Goal: Task Accomplishment & Management: Complete application form

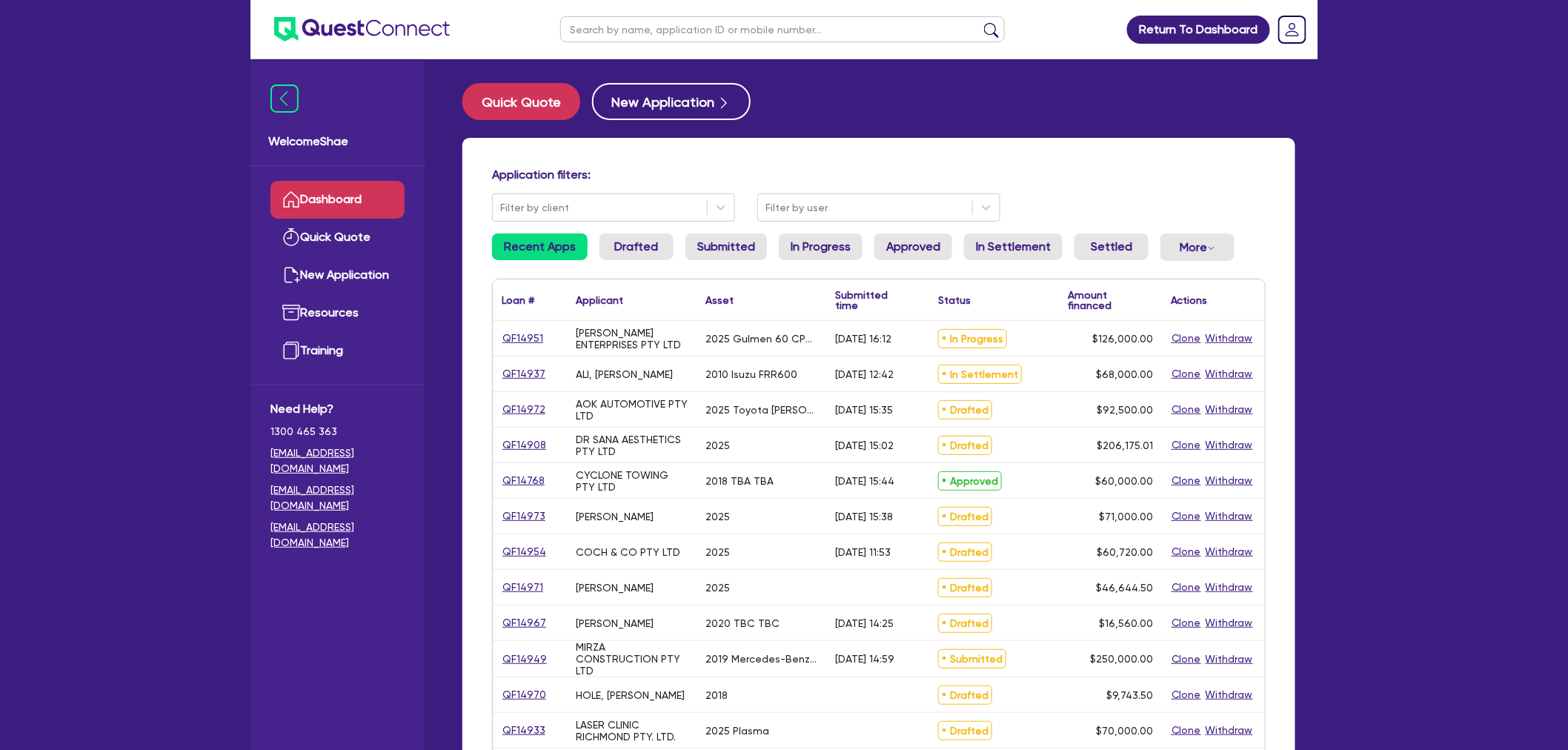
click at [618, 33] on input "text" at bounding box center [782, 29] width 445 height 26
type input "tri"
click at [979, 22] on button "submit" at bounding box center [991, 32] width 24 height 21
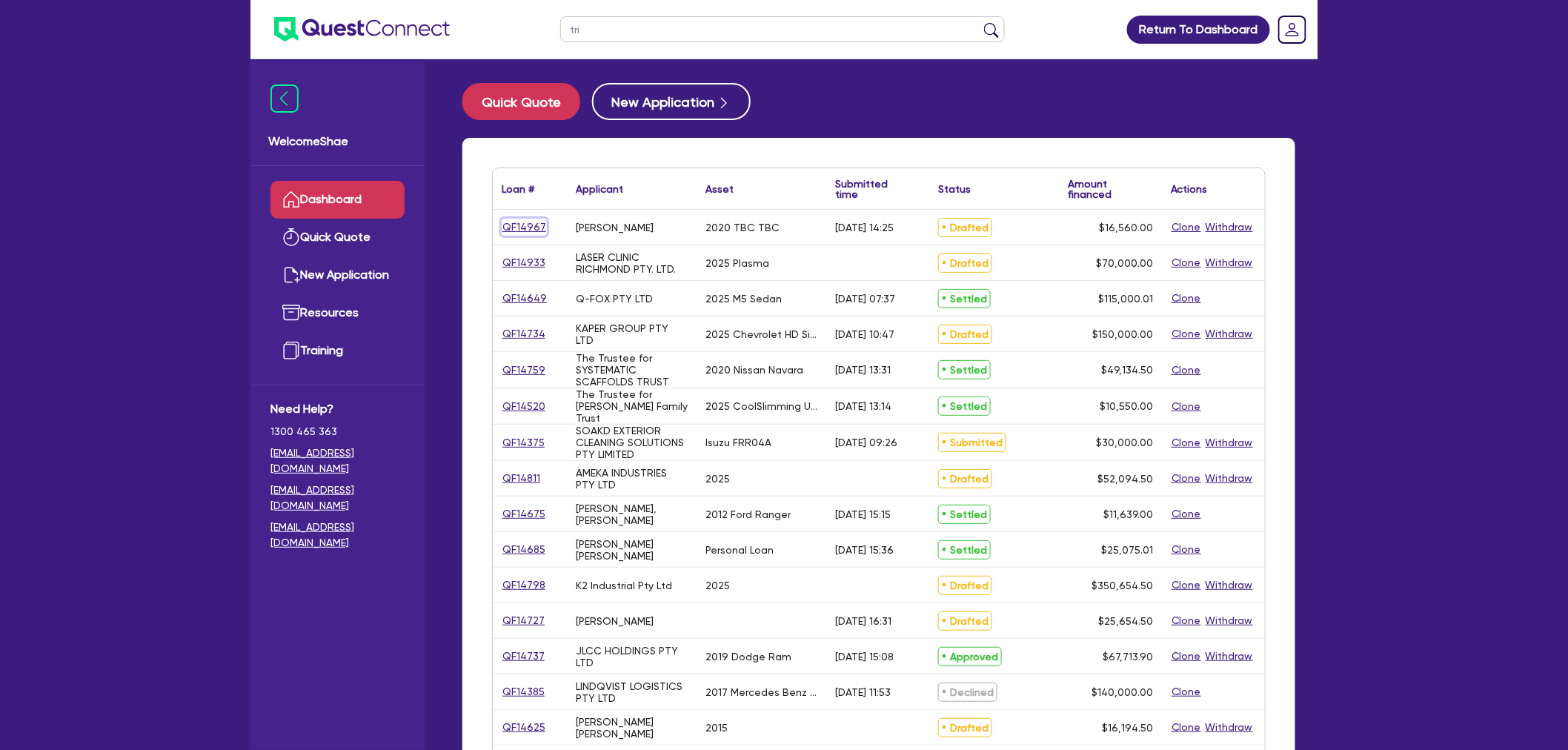
click at [523, 225] on link "QF14967" at bounding box center [524, 226] width 45 height 17
select select "CARS_AND_LIGHT_TRUCKS"
select select "PASSENGER_VEHICLES"
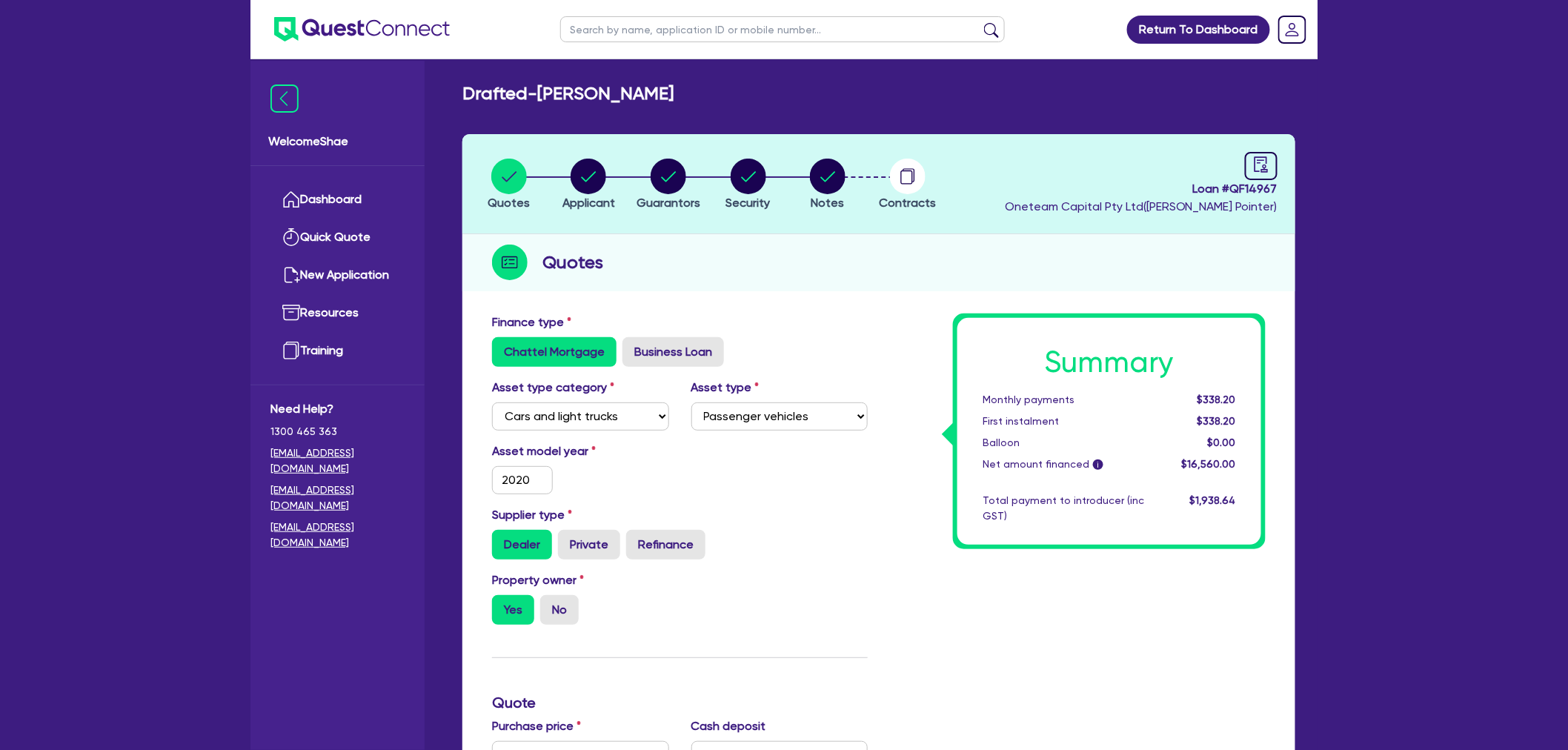
scroll to position [83, 0]
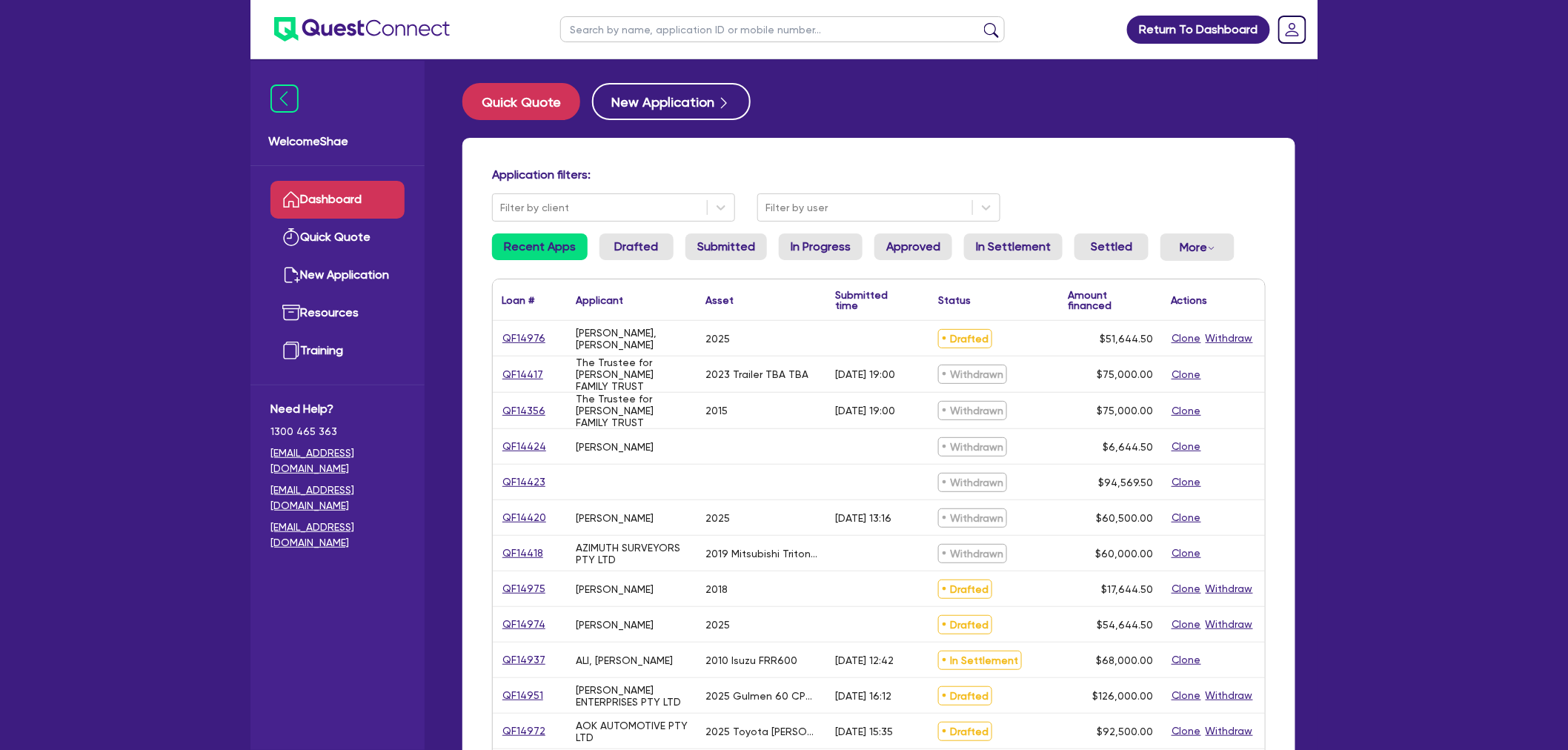
click at [624, 28] on input "text" at bounding box center [782, 29] width 445 height 26
click at [979, 22] on button "submit" at bounding box center [991, 32] width 24 height 21
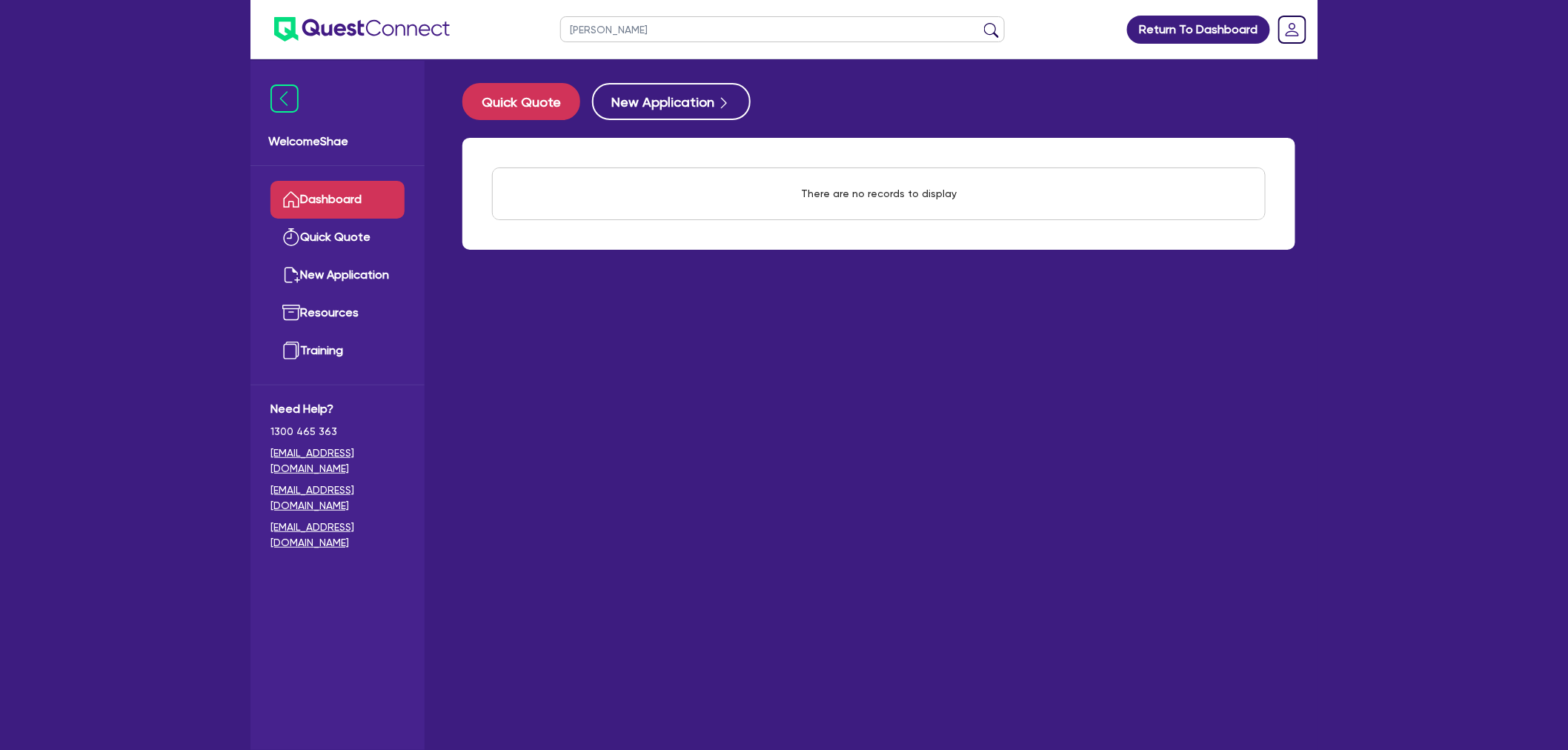
drag, startPoint x: 596, startPoint y: 28, endPoint x: 551, endPoint y: 15, distance: 46.8
click at [551, 15] on ul "[PERSON_NAME]" at bounding box center [782, 29] width 474 height 59
drag, startPoint x: 594, startPoint y: 28, endPoint x: 376, endPoint y: 33, distance: 218.1
click at [376, 33] on header "r Return To Dashboard Edit Profile Logout" at bounding box center [783, 29] width 1066 height 60
type input "dreameraki"
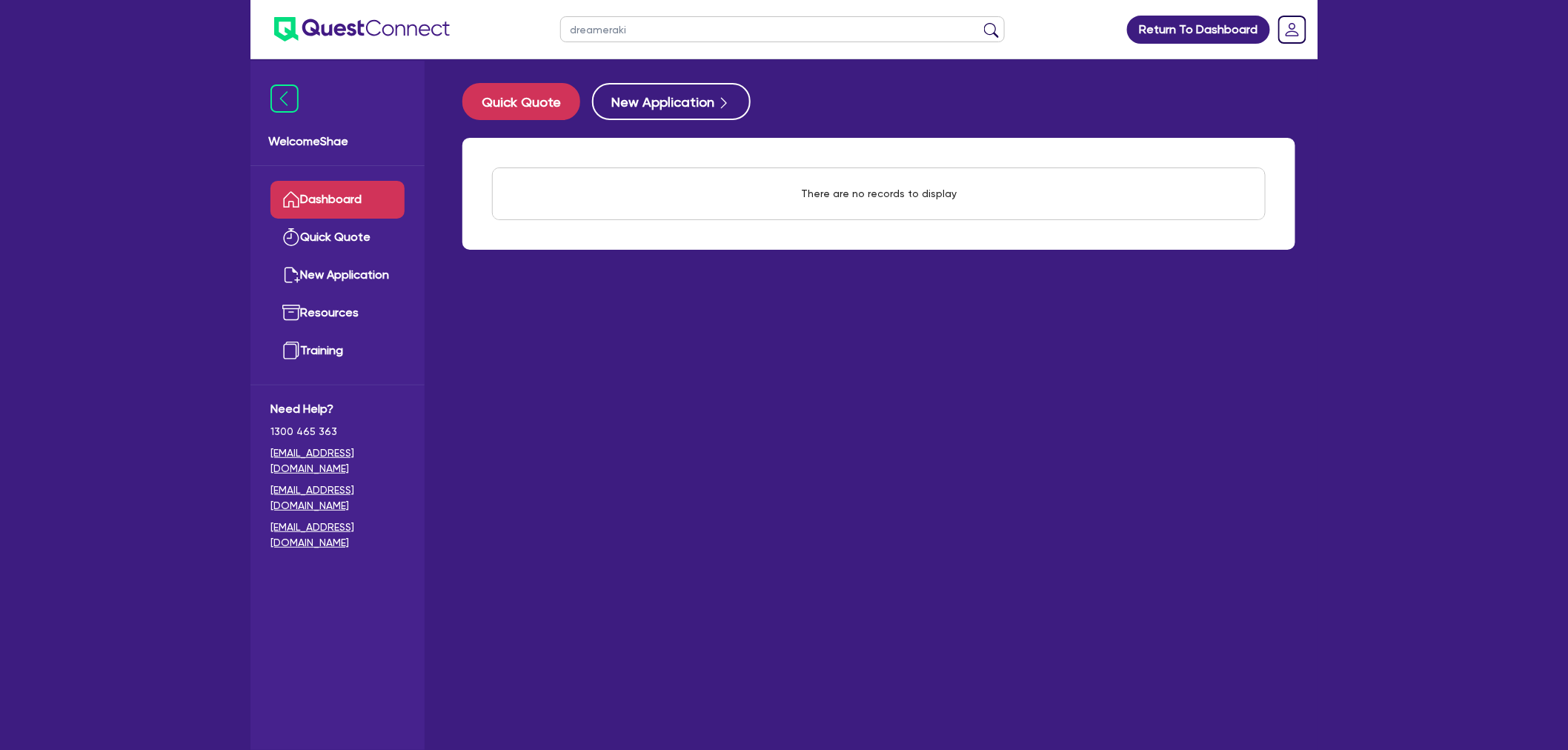
click at [979, 22] on button "submit" at bounding box center [991, 32] width 24 height 21
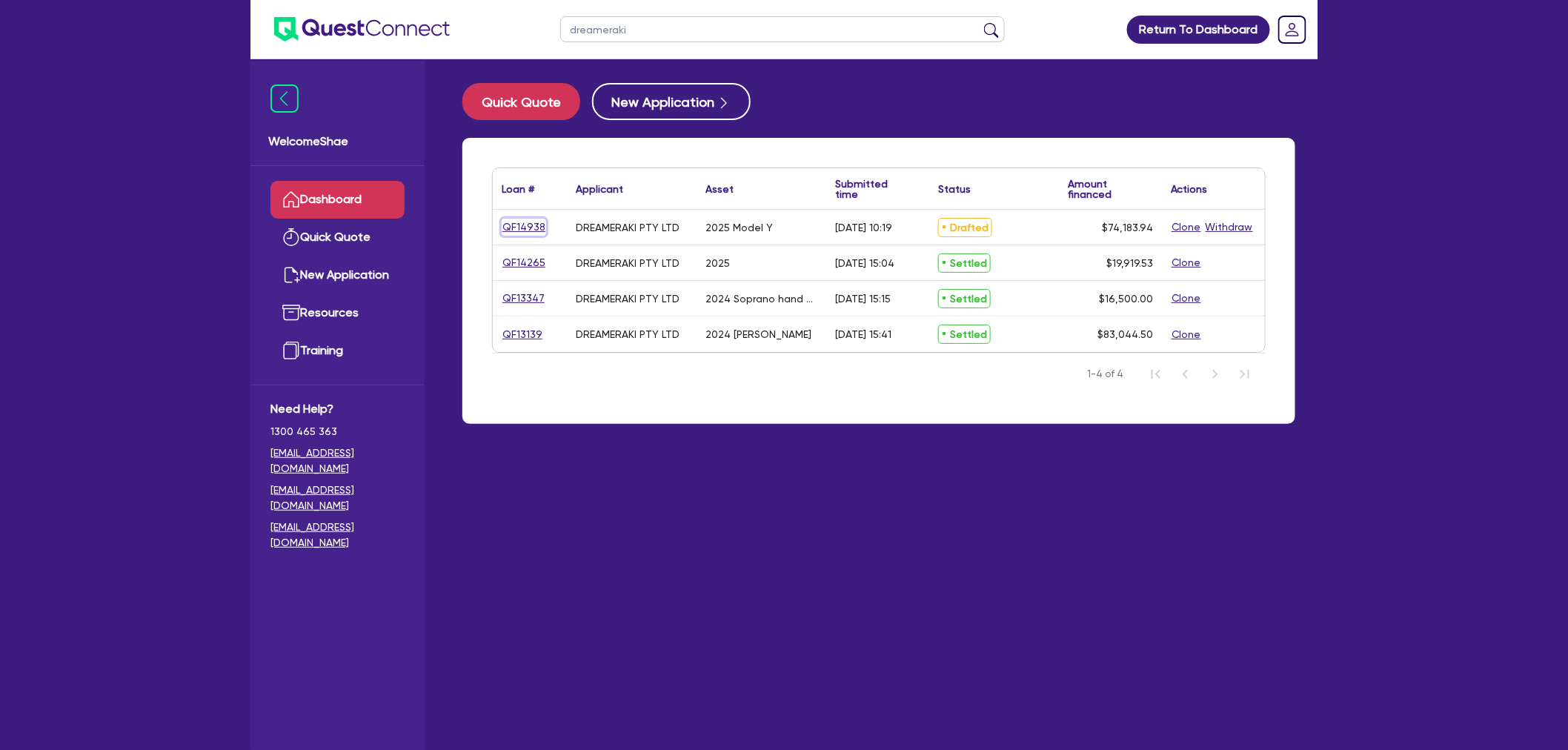
click at [534, 226] on link "QF14938" at bounding box center [524, 226] width 44 height 17
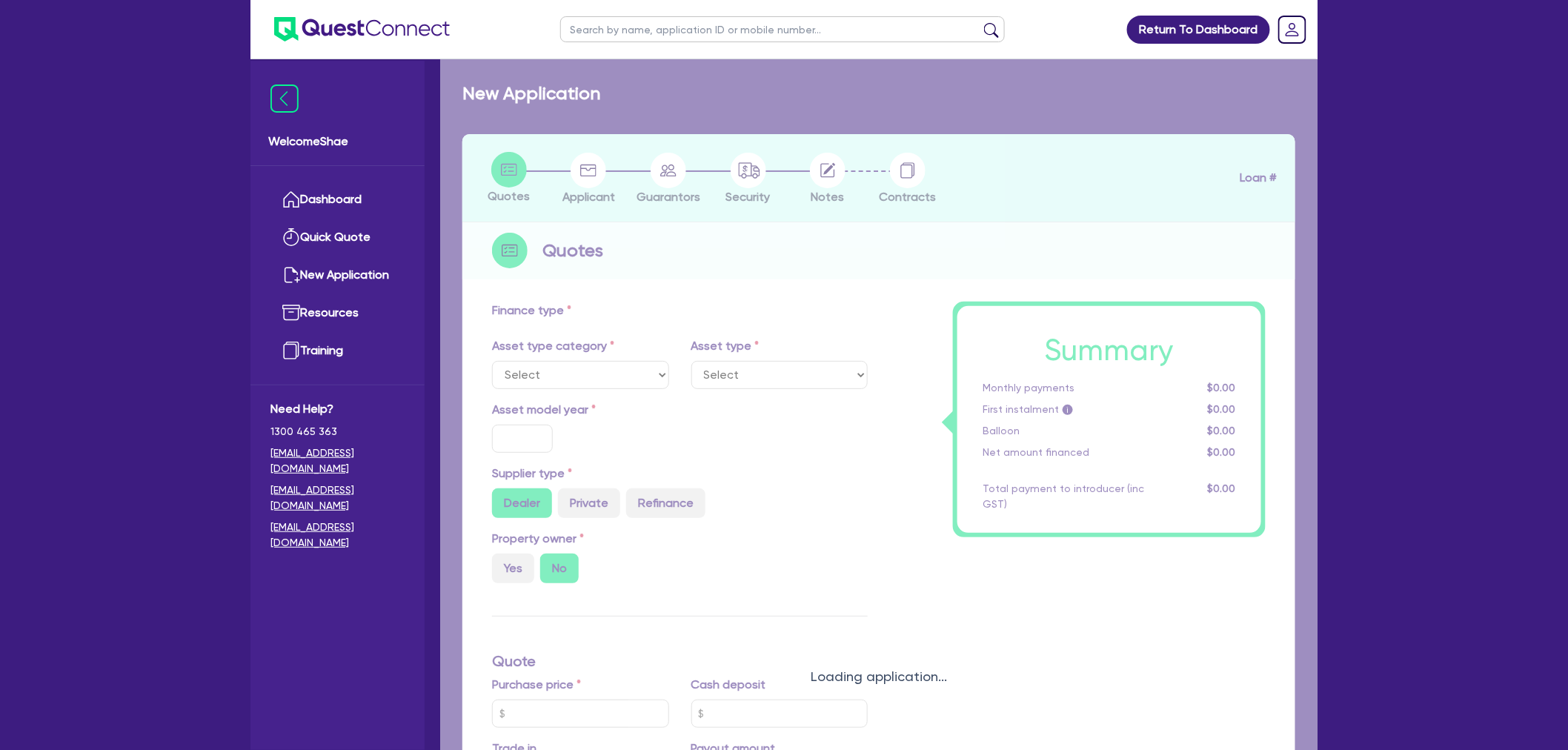
select select "CARS_AND_LIGHT_TRUCKS"
type input "2025"
radio input "true"
type input "74,183.94"
type input "30"
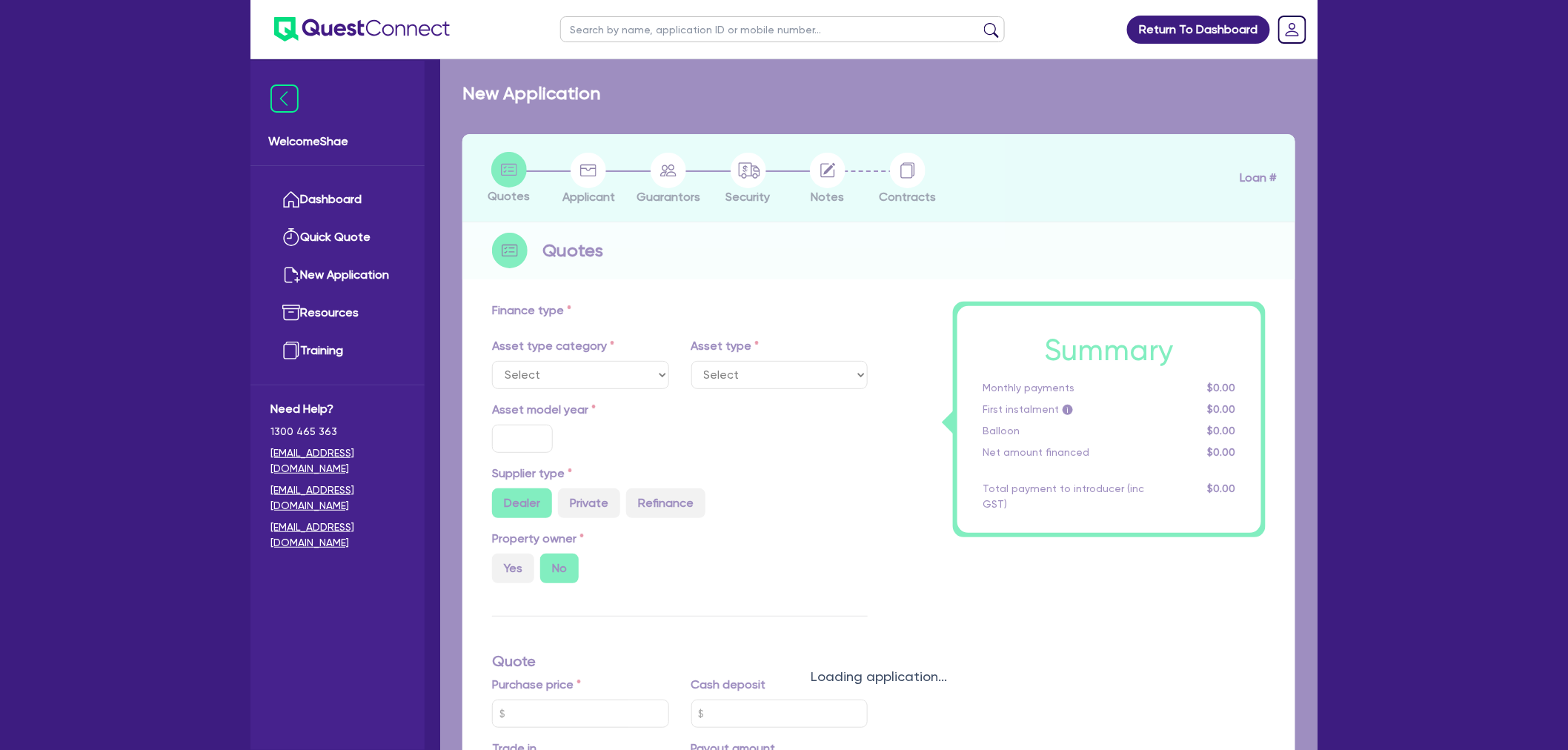
type input "22,255.18"
type input "2"
type input "1,483.68"
type input "6.19"
type input "495"
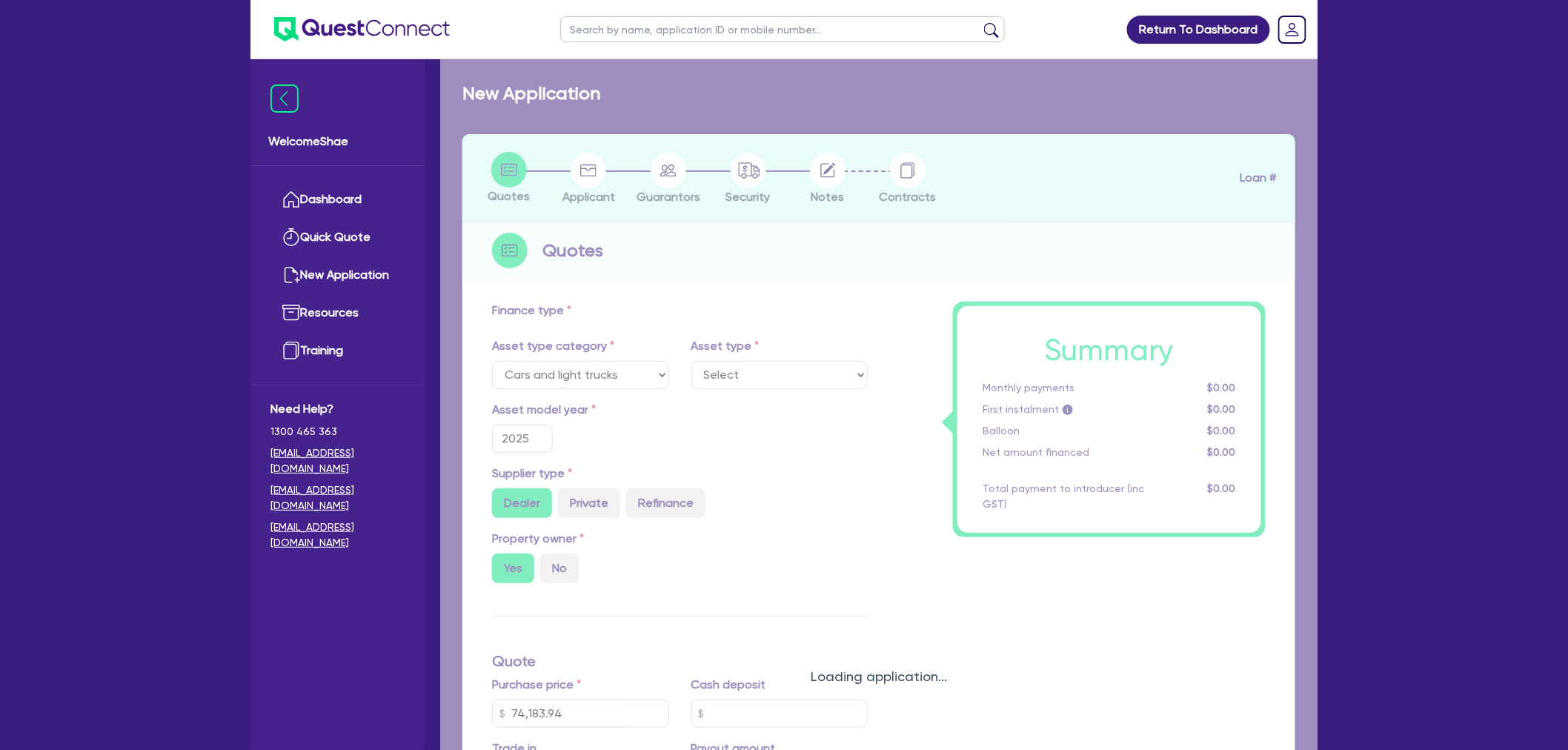
select select "PASSENGER_VEHICLES"
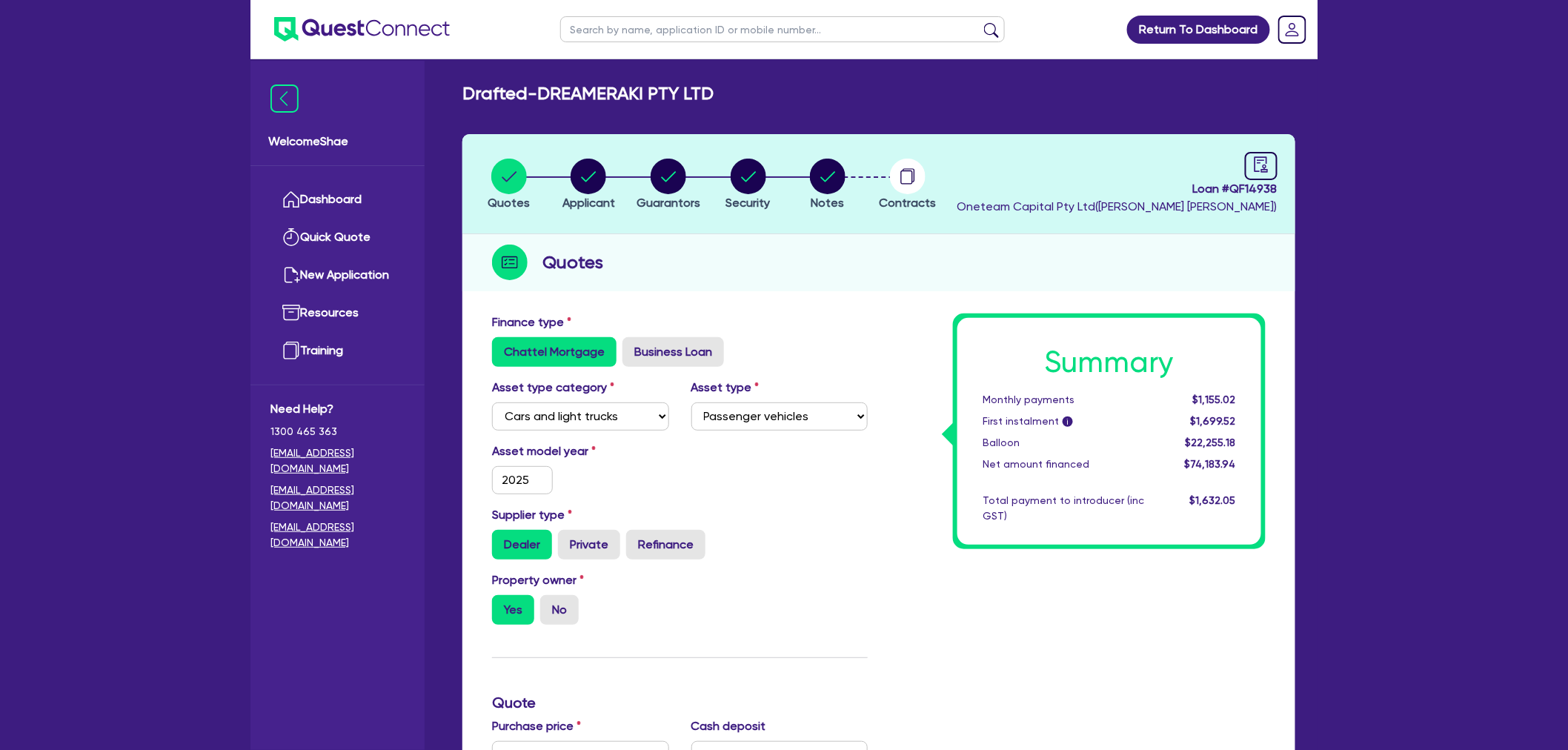
click at [847, 182] on li "Notes" at bounding box center [827, 183] width 80 height 52
click at [839, 183] on circle "button" at bounding box center [827, 176] width 36 height 36
select select "Other"
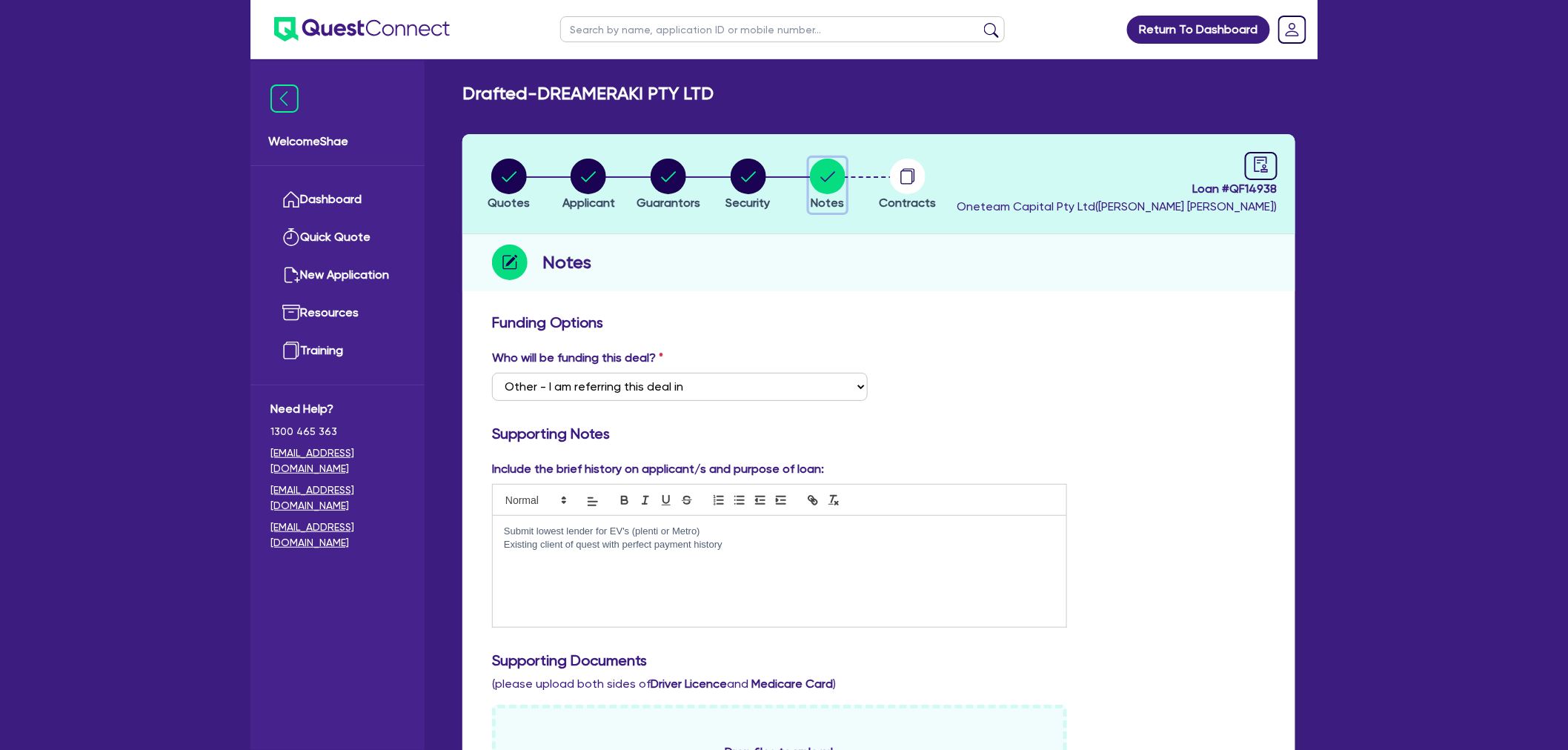
click at [834, 178] on circle "button" at bounding box center [827, 176] width 36 height 36
click at [922, 178] on circle "button" at bounding box center [907, 176] width 36 height 36
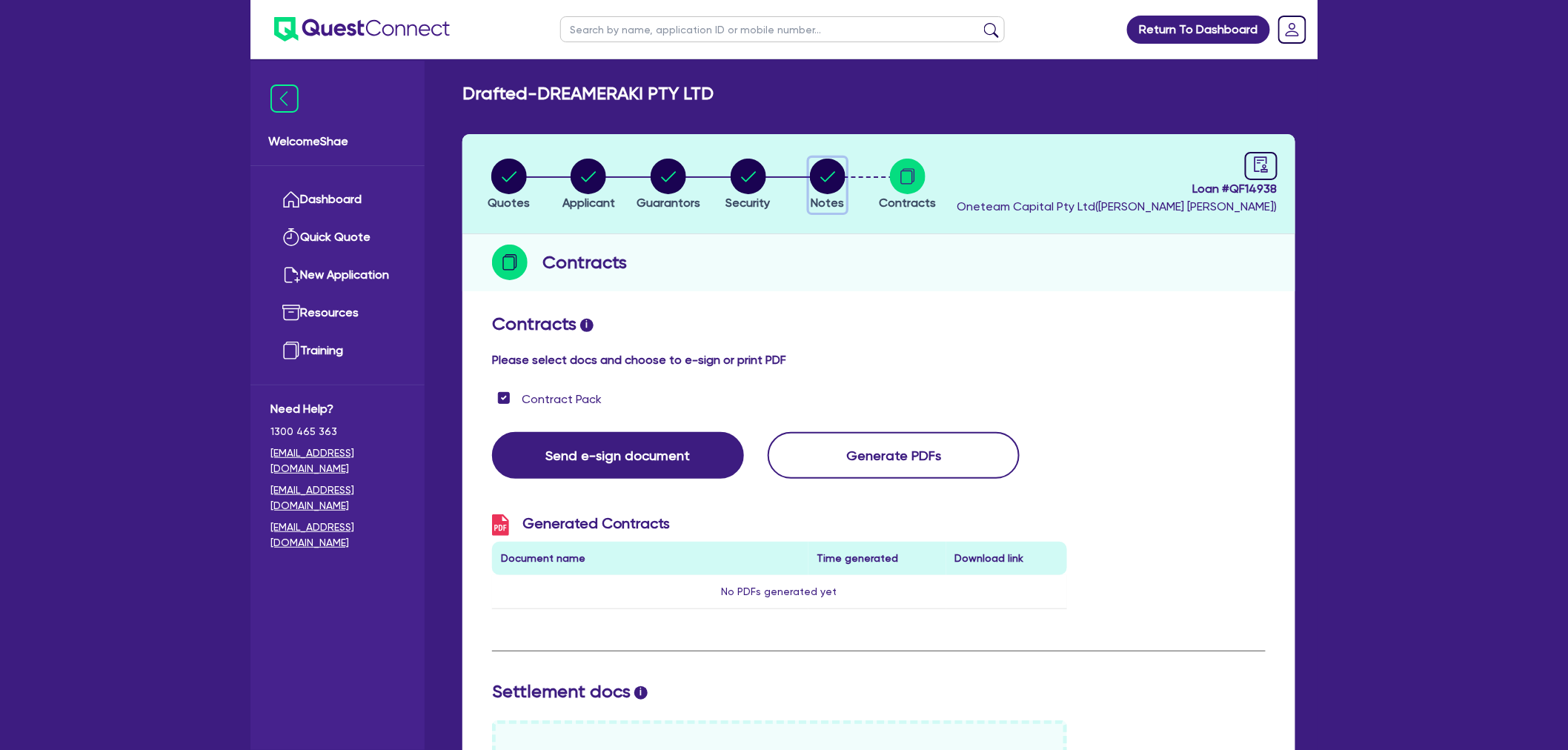
click at [813, 172] on circle "button" at bounding box center [827, 176] width 36 height 36
select select "Other"
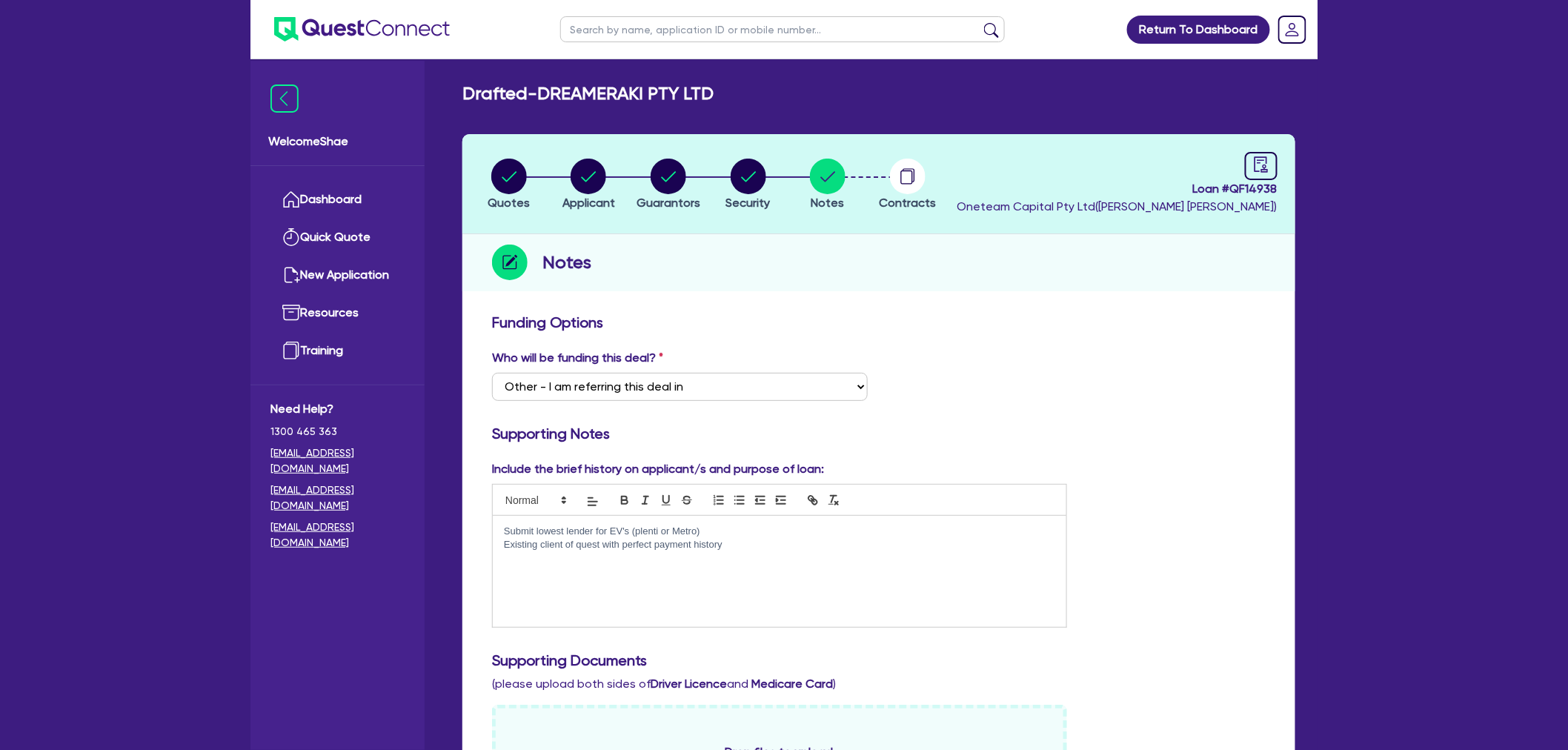
click at [639, 25] on input "text" at bounding box center [782, 29] width 445 height 26
type input "dreameraki"
click button "submit" at bounding box center [991, 32] width 24 height 21
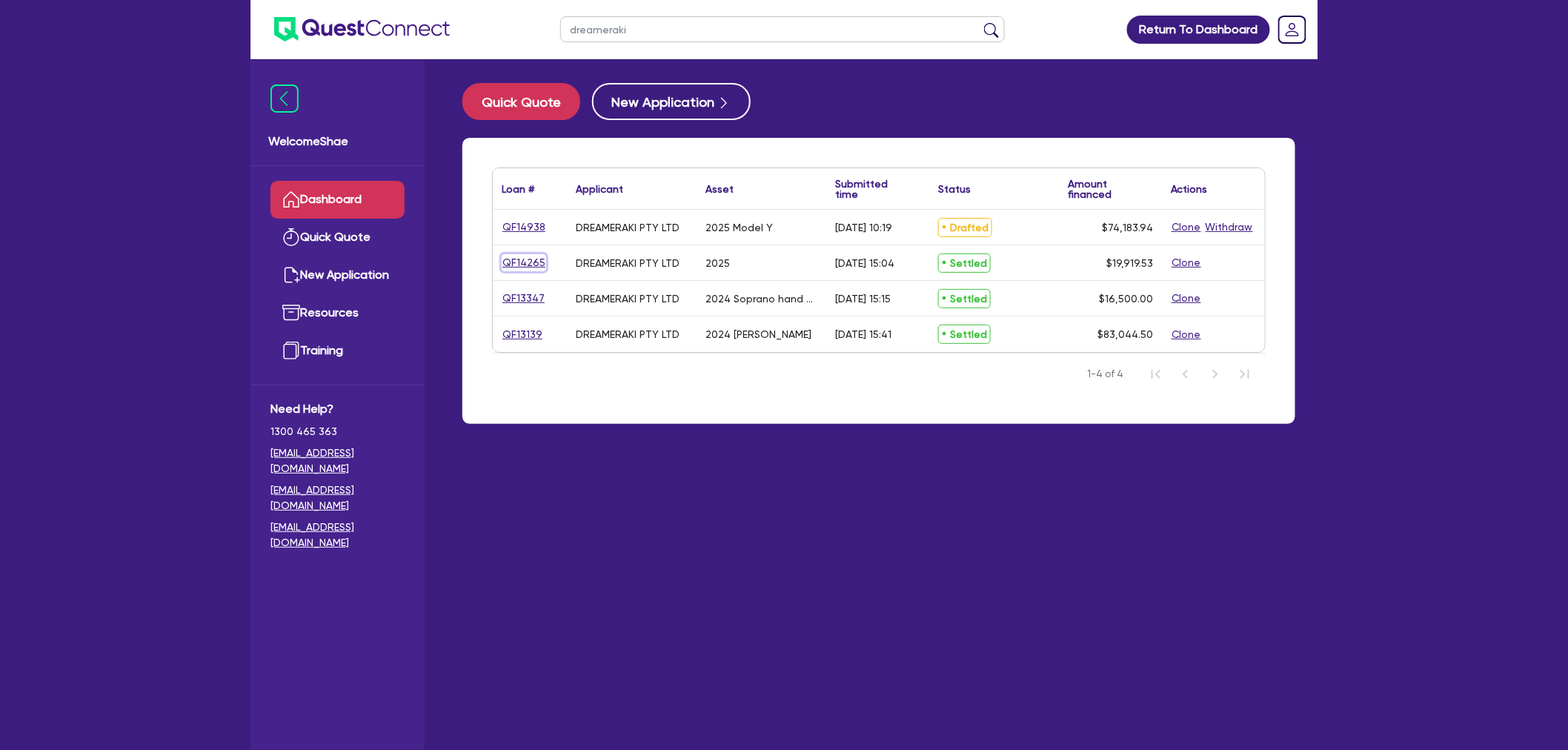
click at [529, 264] on link "QF14265" at bounding box center [524, 262] width 44 height 17
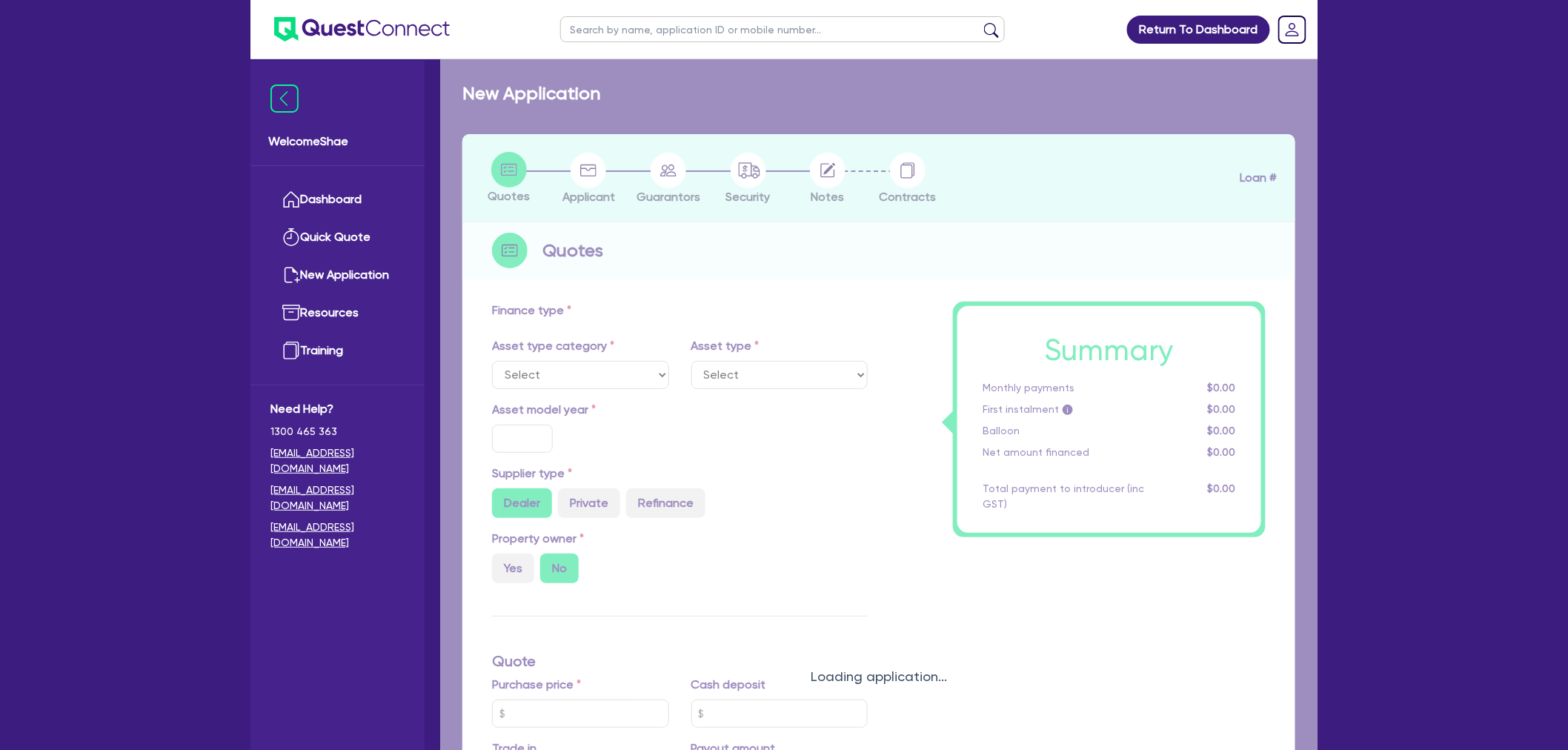
select select "TERTIARY_ASSETS"
type input "2025"
radio input "true"
type input "19,919.53"
type input "3.84"
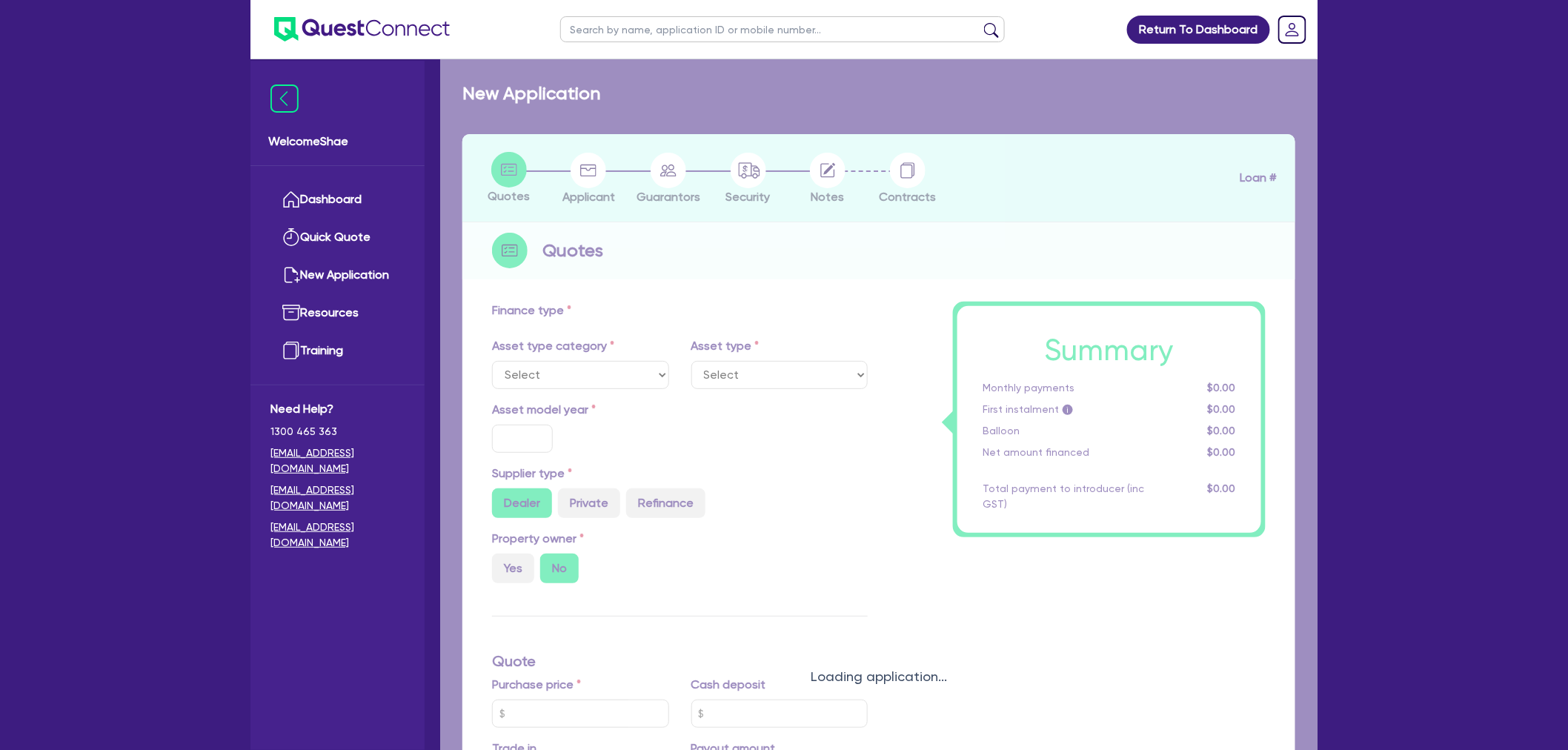
type input "765.4"
type input "11.49"
type input "300"
select select "BEAUTY_EQUIPMENT"
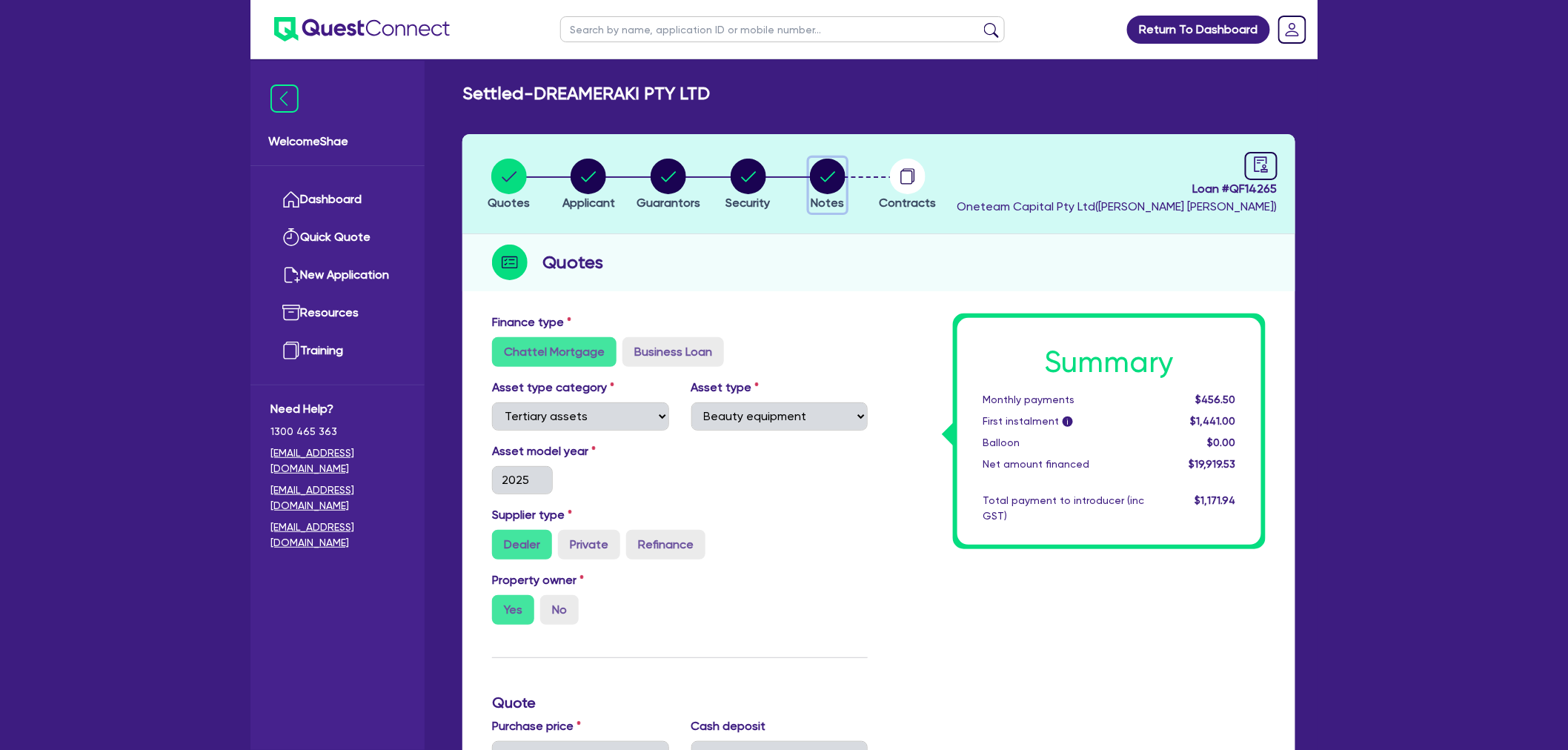
click at [834, 175] on circle "button" at bounding box center [827, 176] width 36 height 36
select select "Other"
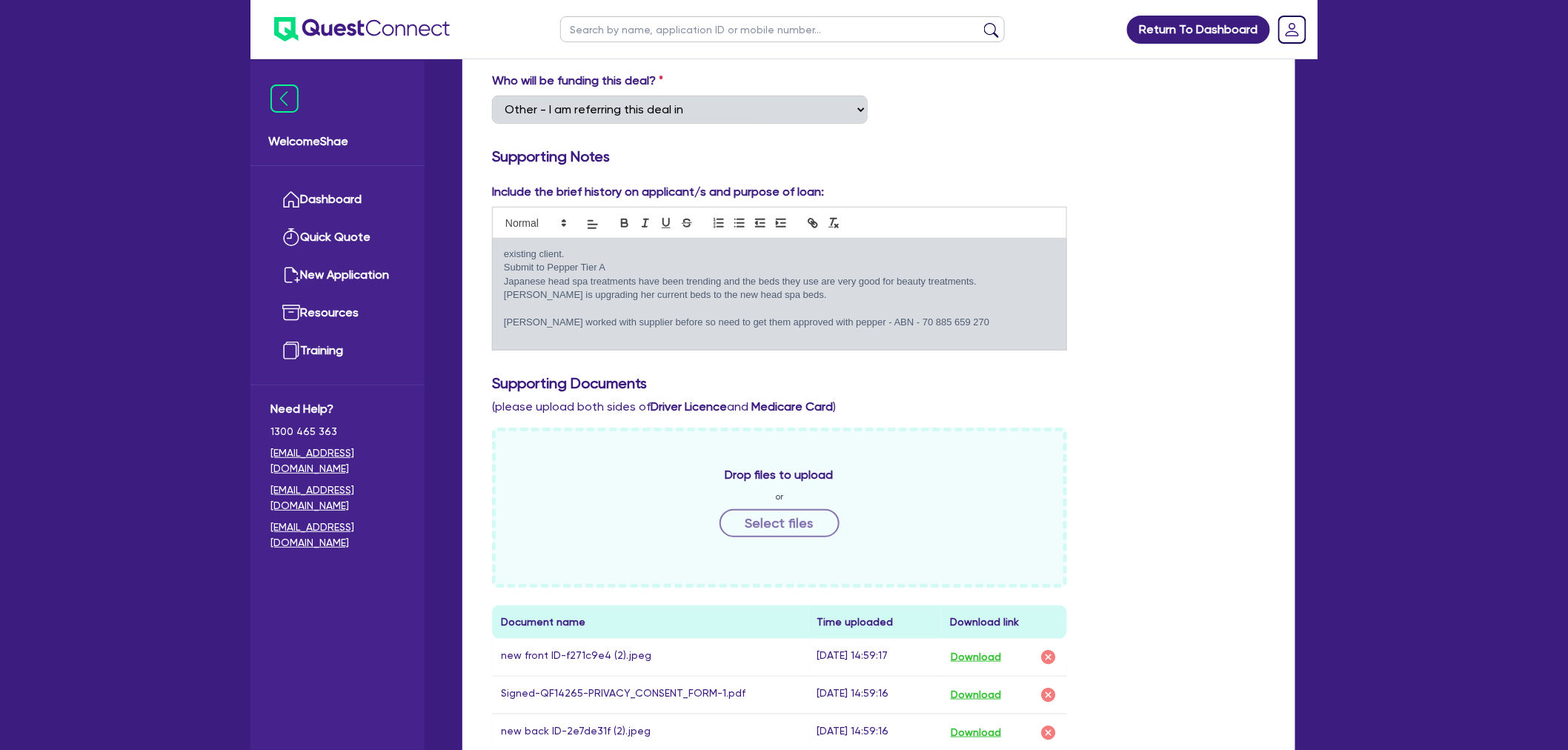
scroll to position [493, 0]
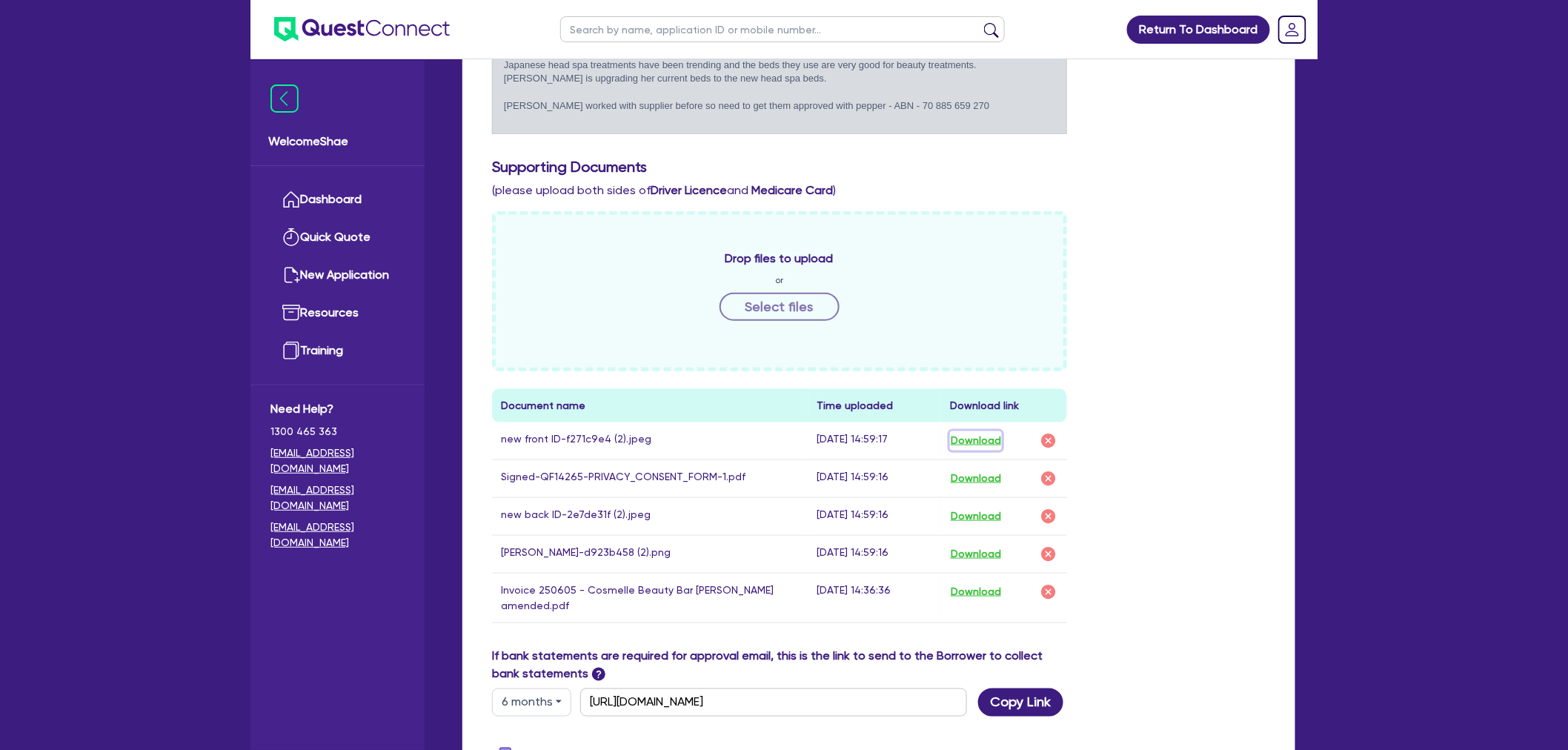
click at [980, 433] on button "Download" at bounding box center [976, 440] width 52 height 19
click at [986, 514] on button "Download" at bounding box center [976, 516] width 52 height 19
